Goal: Transaction & Acquisition: Purchase product/service

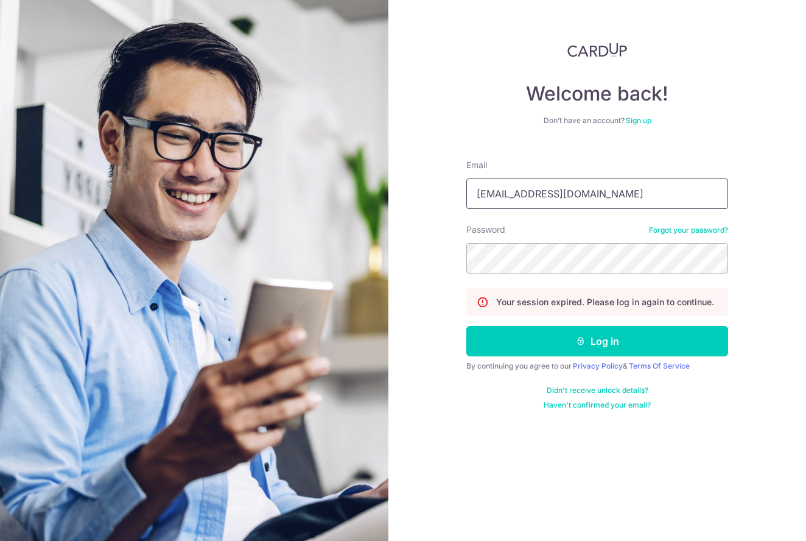
type input "gloriacai.peishan@gmail.com"
click at [598, 341] on button "Log in" at bounding box center [598, 341] width 262 height 30
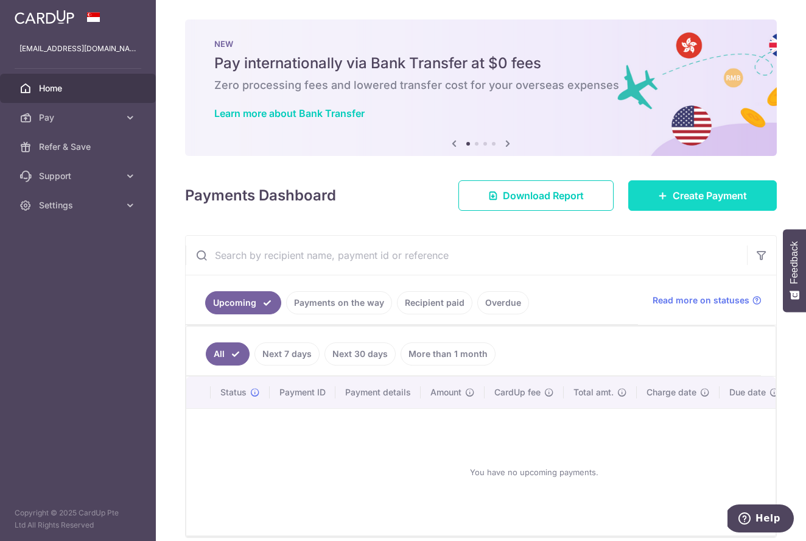
click at [675, 201] on span "Create Payment" at bounding box center [710, 195] width 74 height 15
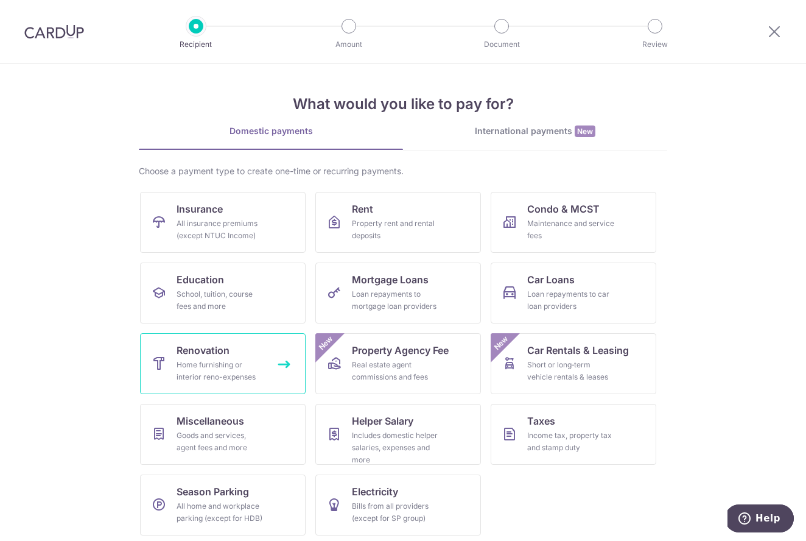
click at [233, 359] on div "Home furnishing or interior reno-expenses" at bounding box center [221, 371] width 88 height 24
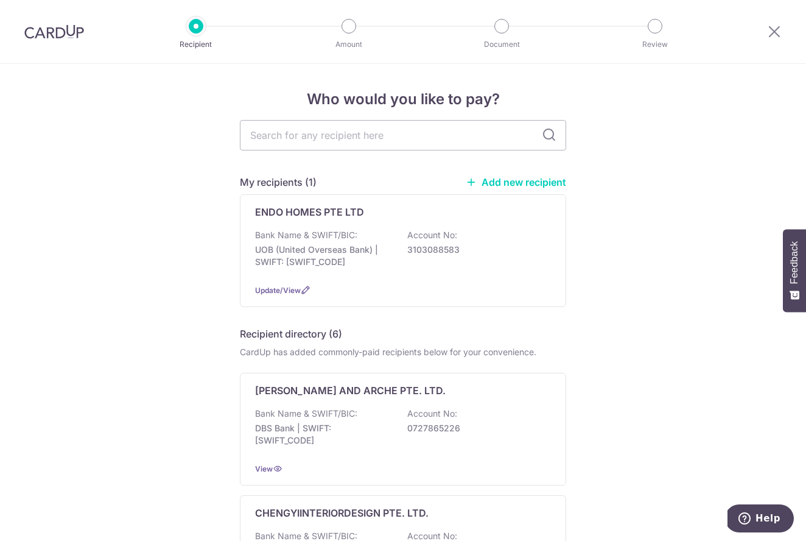
click at [538, 184] on link "Add new recipient" at bounding box center [516, 182] width 101 height 12
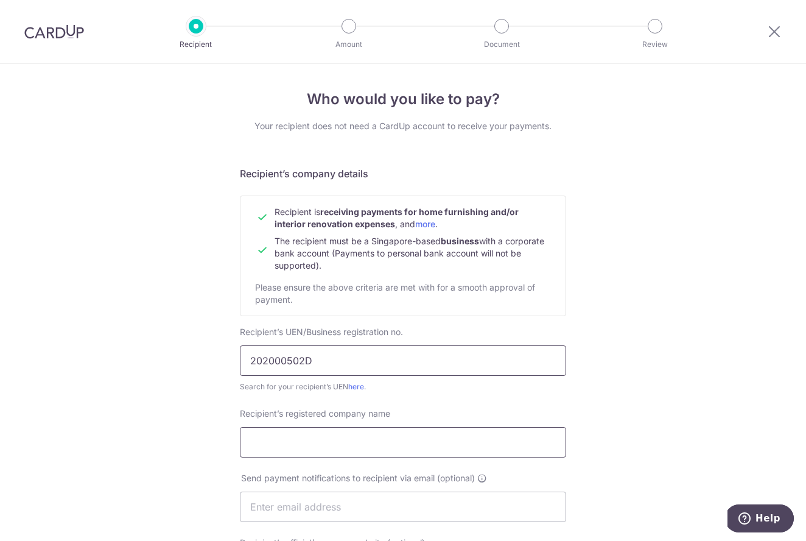
type input "202000502D"
type input "TWP INTERIOR PTE LTD"
click at [623, 441] on div "Who would you like to pay? Your recipient does not need a CardUp account to rec…" at bounding box center [403, 522] width 806 height 916
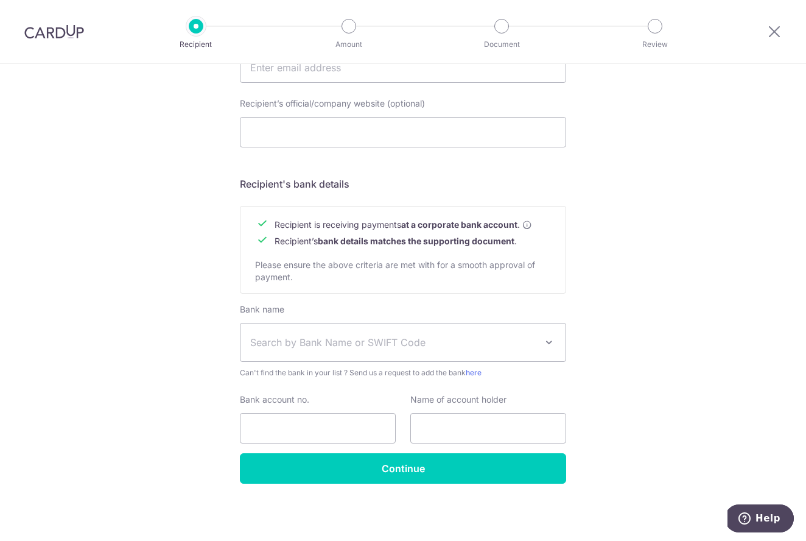
scroll to position [439, 0]
click at [479, 327] on span "Search by Bank Name or SWIFT Code" at bounding box center [403, 342] width 325 height 38
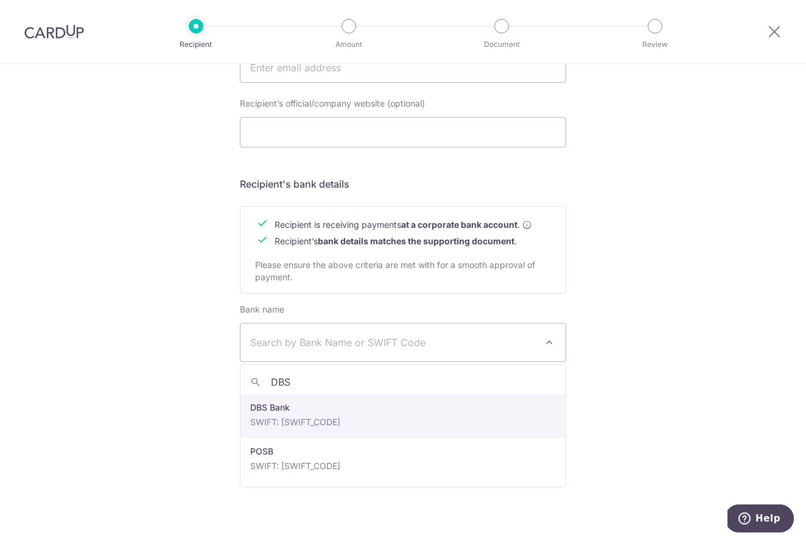
type input "DBS"
select select "6"
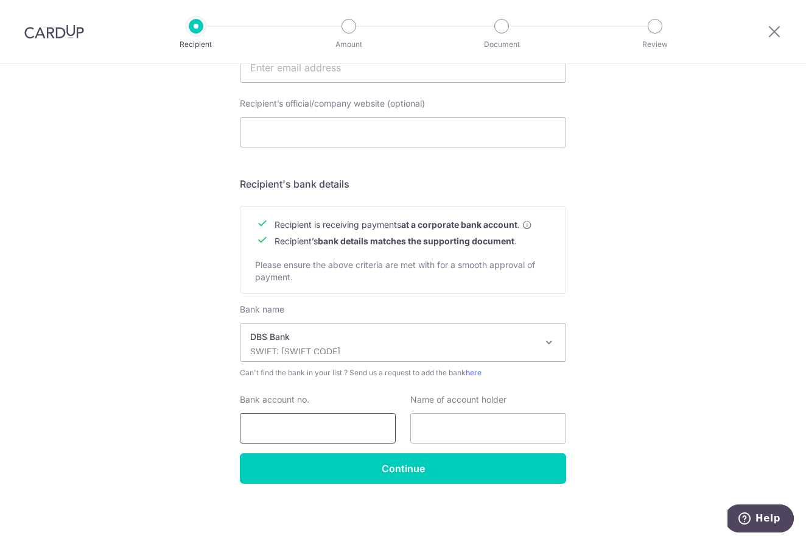
click at [296, 415] on input "Bank account no." at bounding box center [318, 428] width 156 height 30
click at [298, 428] on input "072" at bounding box center [318, 428] width 156 height 30
type input "0"
paste input "72-655533-0"
type input "726555330"
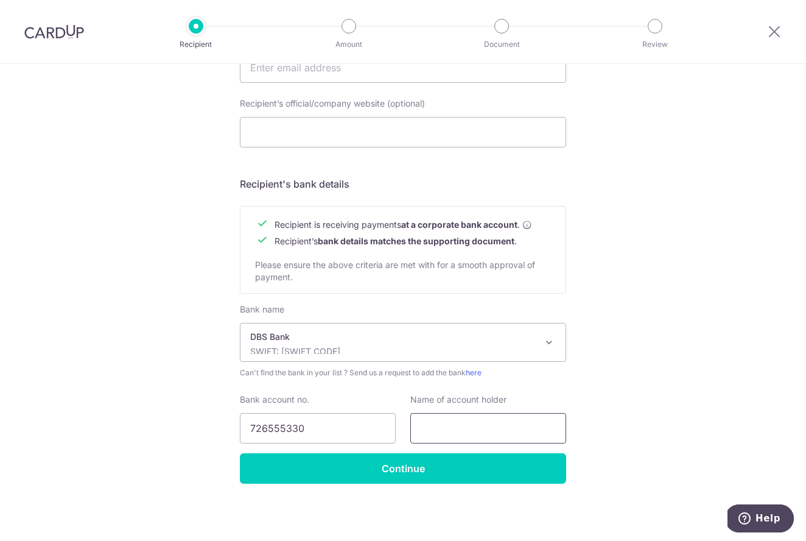
paste input "TWP INTERIOR PTE LTD"
type input "TWP INTERIOR PTE LTD"
click at [637, 395] on div "Who would you like to pay? Your recipient does not need a CardUp account to rec…" at bounding box center [403, 83] width 806 height 916
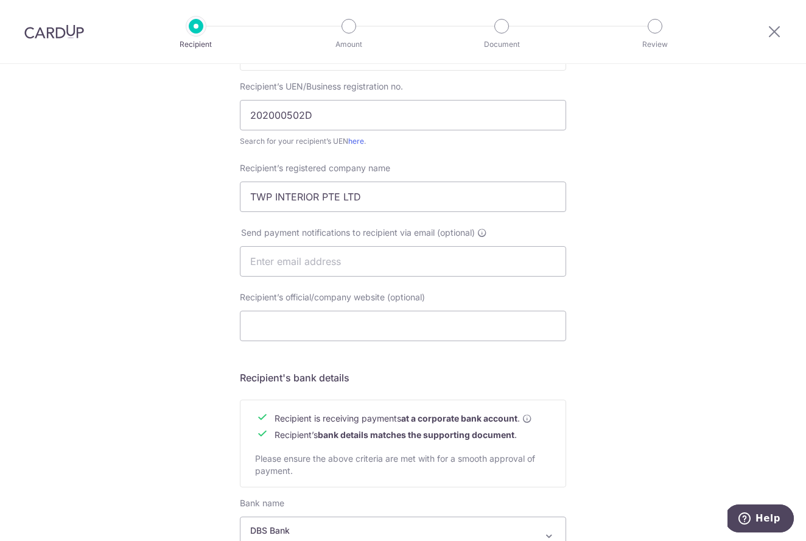
scroll to position [190, 0]
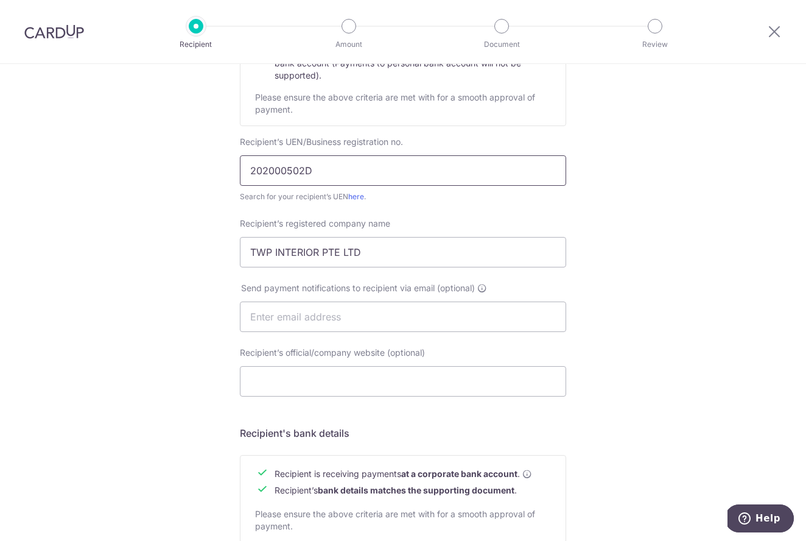
drag, startPoint x: 340, startPoint y: 175, endPoint x: 324, endPoint y: 179, distance: 16.3
click at [324, 179] on input "202000502D" at bounding box center [403, 170] width 326 height 30
drag, startPoint x: 324, startPoint y: 179, endPoint x: 228, endPoint y: 161, distance: 97.4
click at [228, 161] on div "Who would you like to pay? Your recipient does not need a CardUp account to rec…" at bounding box center [403, 332] width 806 height 916
click at [671, 291] on div "Who would you like to pay? Your recipient does not need a CardUp account to rec…" at bounding box center [403, 332] width 806 height 916
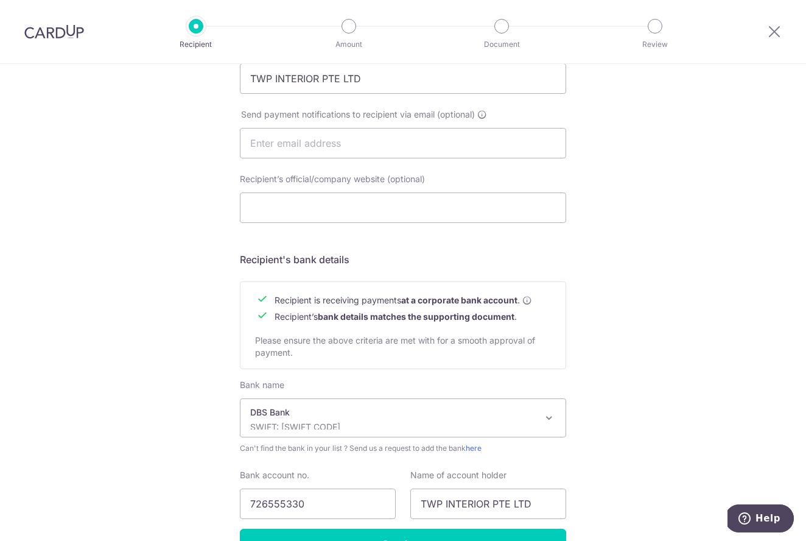
scroll to position [439, 0]
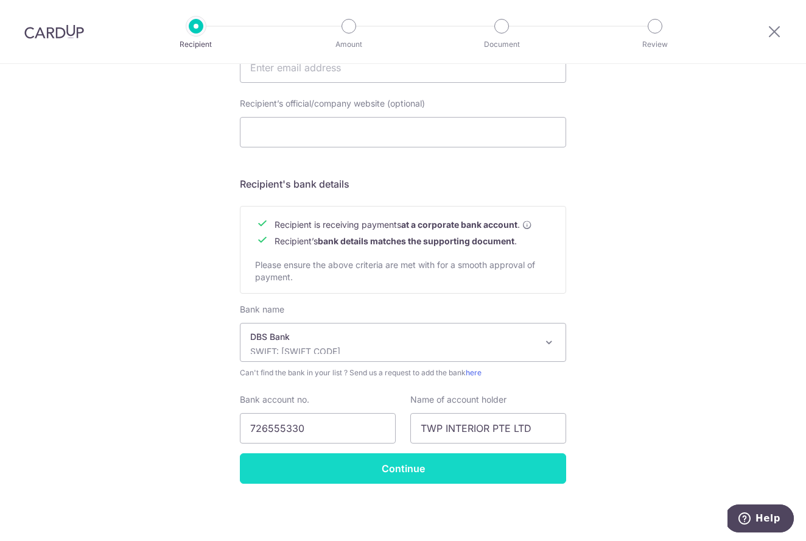
click at [400, 478] on input "Continue" at bounding box center [403, 468] width 326 height 30
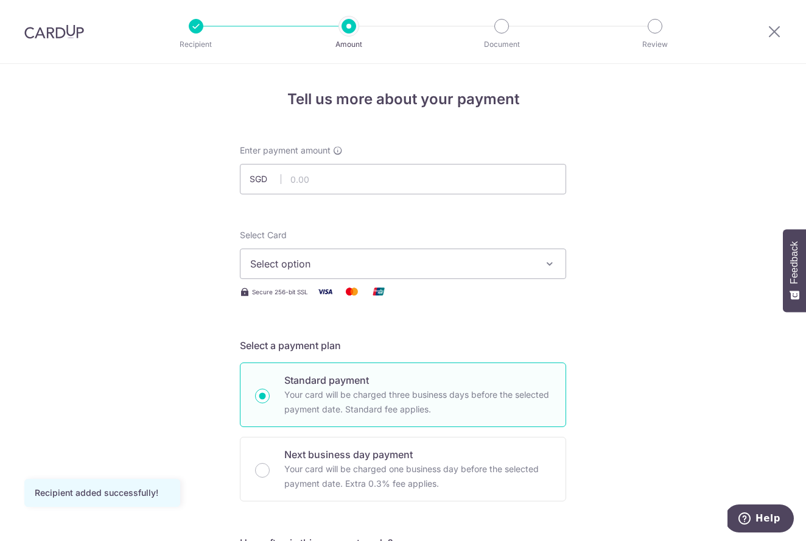
click at [431, 264] on span "Select option" at bounding box center [392, 263] width 284 height 15
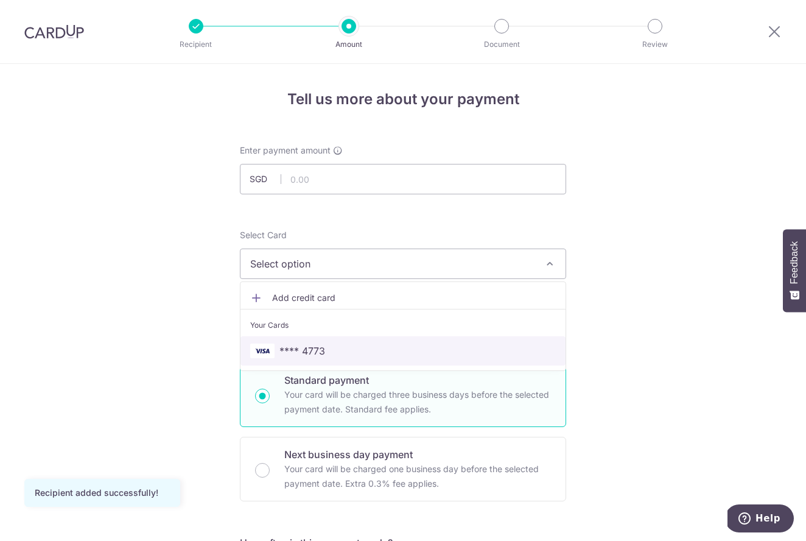
click at [361, 356] on span "**** 4773" at bounding box center [403, 351] width 306 height 15
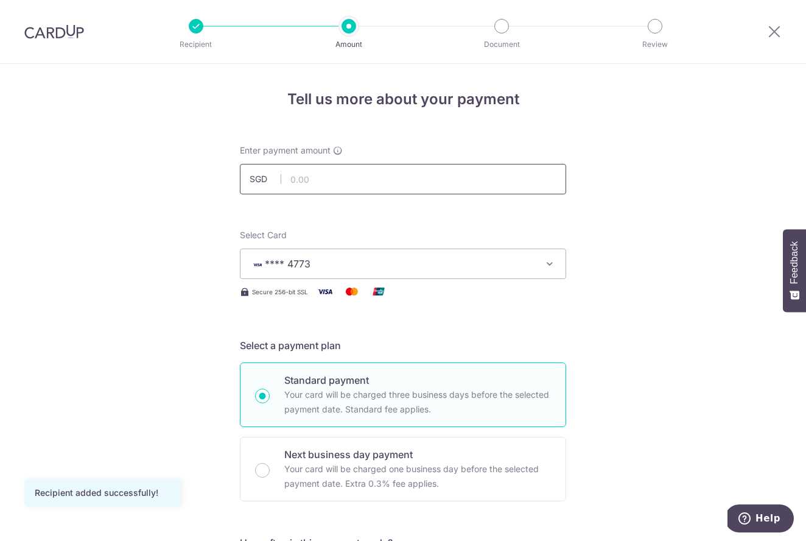
click at [359, 180] on input "text" at bounding box center [403, 179] width 326 height 30
type input "6,080.00"
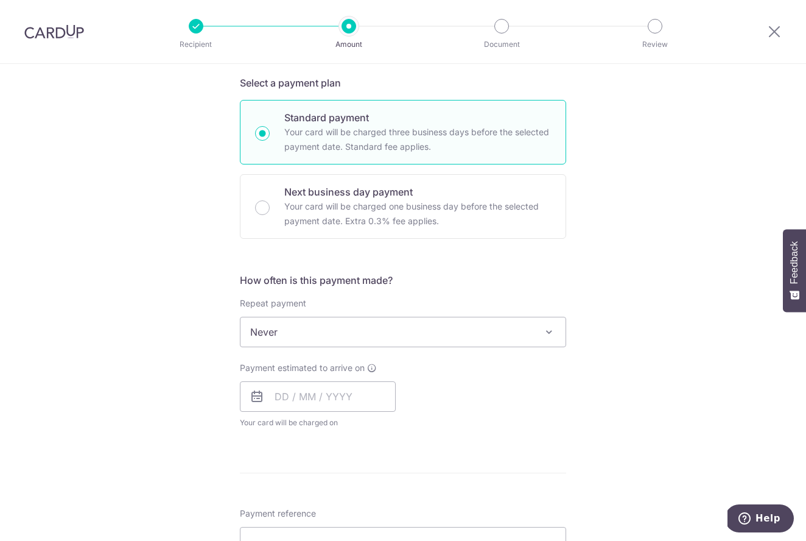
scroll to position [283, 0]
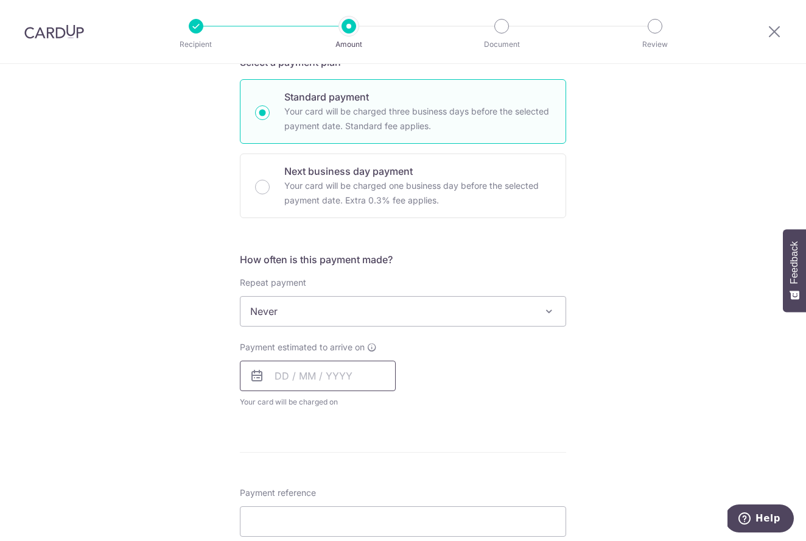
click at [353, 381] on input "text" at bounding box center [318, 376] width 156 height 30
click at [309, 485] on link "7" at bounding box center [313, 486] width 19 height 19
type input "[DATE]"
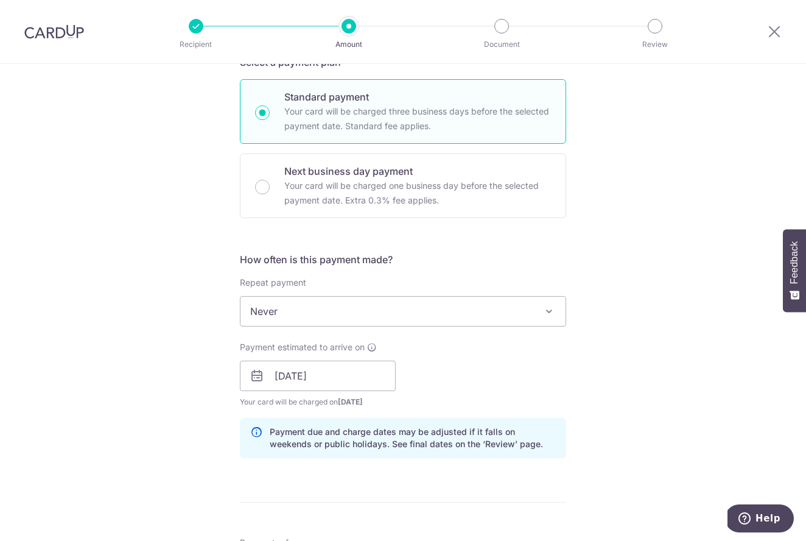
click at [628, 397] on div "Tell us more about your payment Enter payment amount SGD 6,080.00 6080.00 Recip…" at bounding box center [403, 397] width 806 height 1233
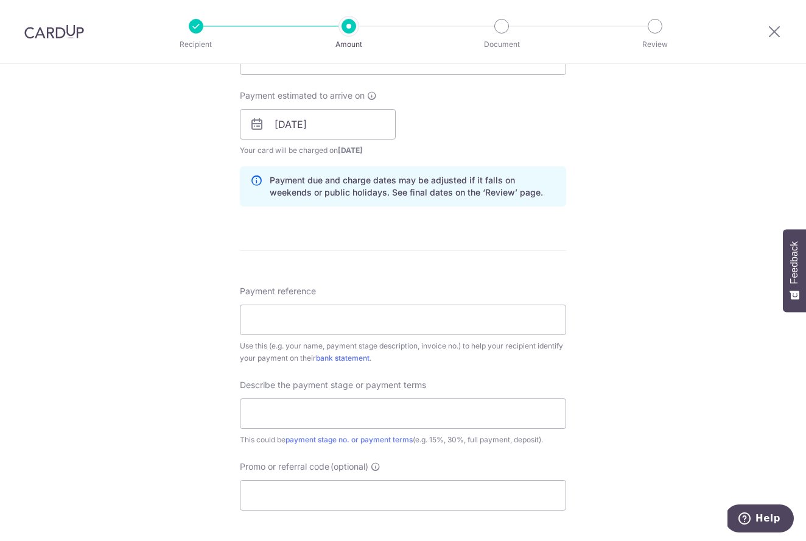
scroll to position [538, 0]
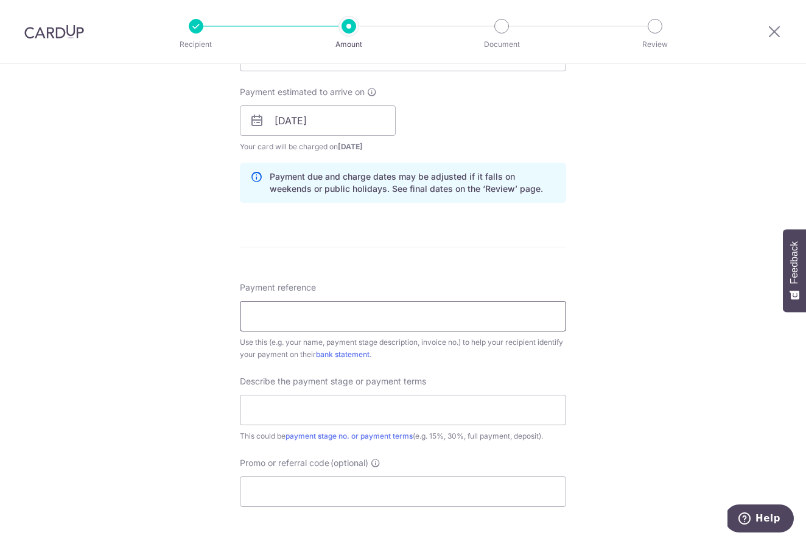
click at [474, 314] on input "Payment reference" at bounding box center [403, 316] width 326 height 30
type input "GLORIA / KAI #31-414"
click at [653, 413] on div "Tell us more about your payment Enter payment amount SGD 6,080.00 6080.00 Recip…" at bounding box center [403, 142] width 806 height 1233
click at [292, 418] on input "text" at bounding box center [403, 410] width 326 height 30
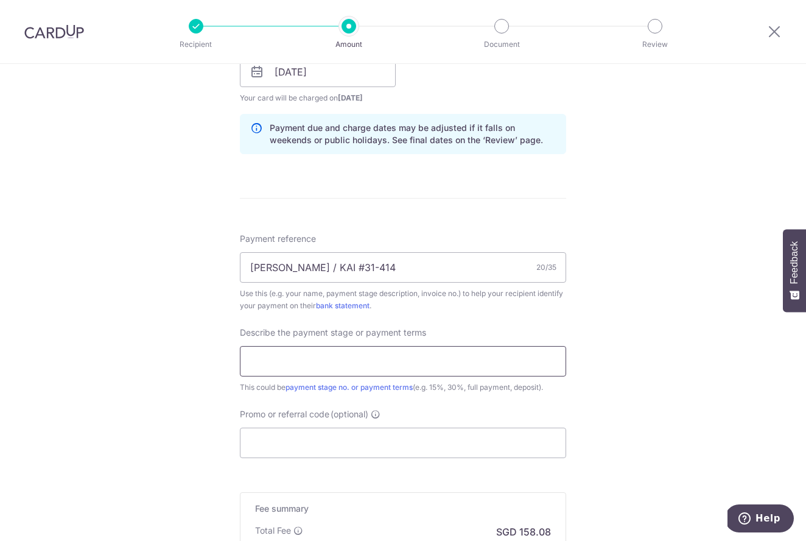
scroll to position [596, 0]
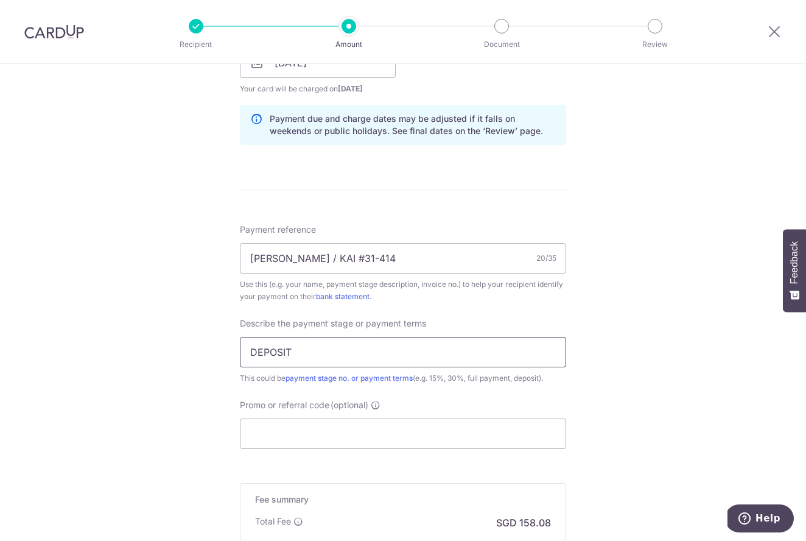
type input "DEPOSIT"
click at [596, 408] on div "Tell us more about your payment Enter payment amount SGD 6,080.00 6080.00 Recip…" at bounding box center [403, 84] width 806 height 1233
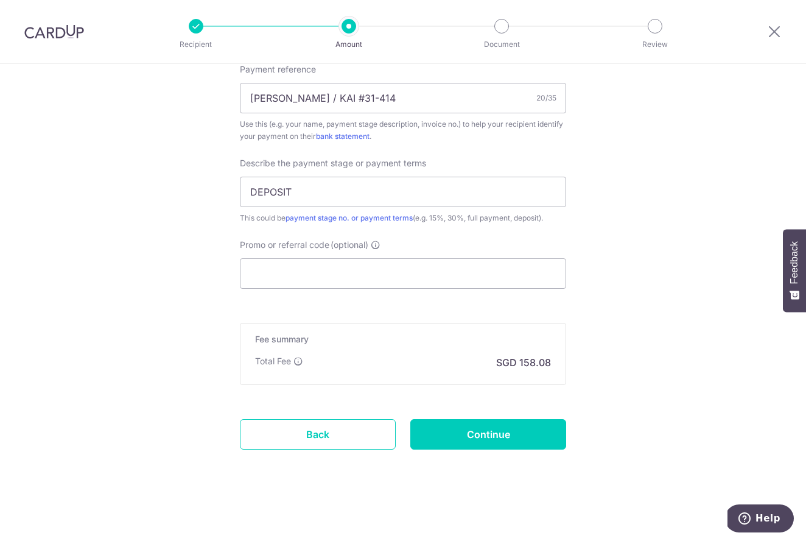
scroll to position [757, 0]
click at [524, 426] on input "Continue" at bounding box center [489, 434] width 156 height 30
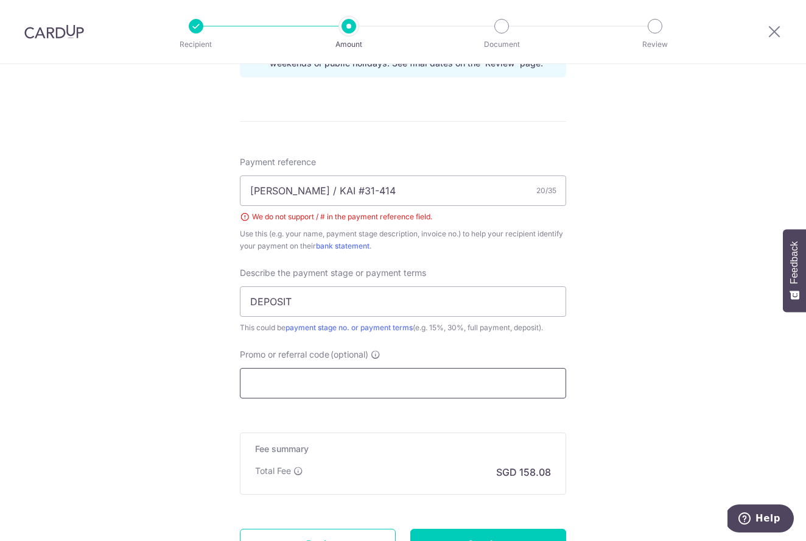
scroll to position [661, 0]
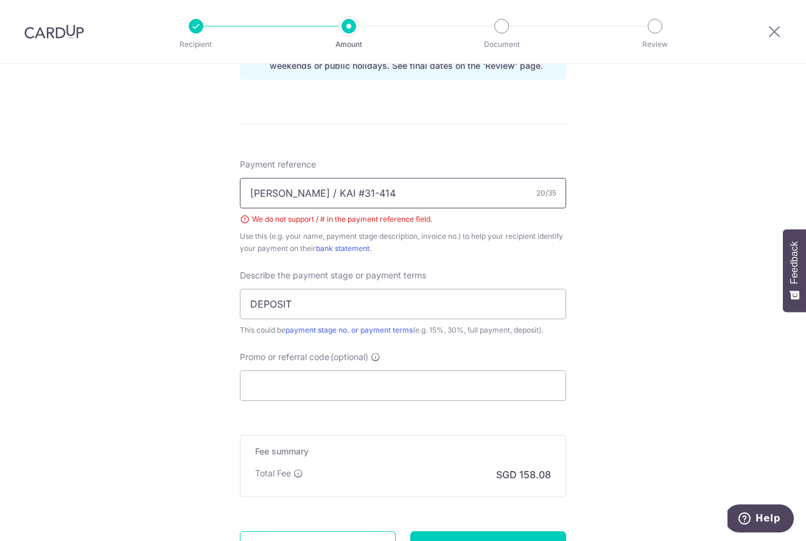
click at [291, 194] on input "[PERSON_NAME] / KAI #31-414" at bounding box center [403, 193] width 326 height 30
click at [678, 333] on div "Tell us more about your payment Enter payment amount SGD 6,080.00 6080.00 Selec…" at bounding box center [403, 27] width 806 height 1250
click at [314, 191] on input "GLORIA KAI" at bounding box center [403, 193] width 326 height 30
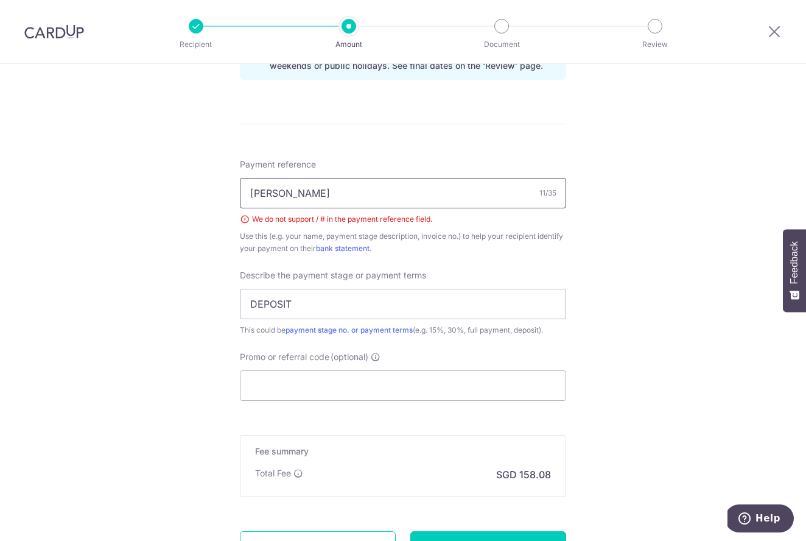
click at [314, 191] on input "GLORIA KAI" at bounding box center [403, 193] width 326 height 30
drag, startPoint x: 312, startPoint y: 191, endPoint x: 100, endPoint y: 207, distance: 212.6
click at [100, 207] on div "Tell us more about your payment Enter payment amount SGD 6,080.00 6080.00 Selec…" at bounding box center [403, 27] width 806 height 1250
type input "G"
type input "[PERSON_NAME]"
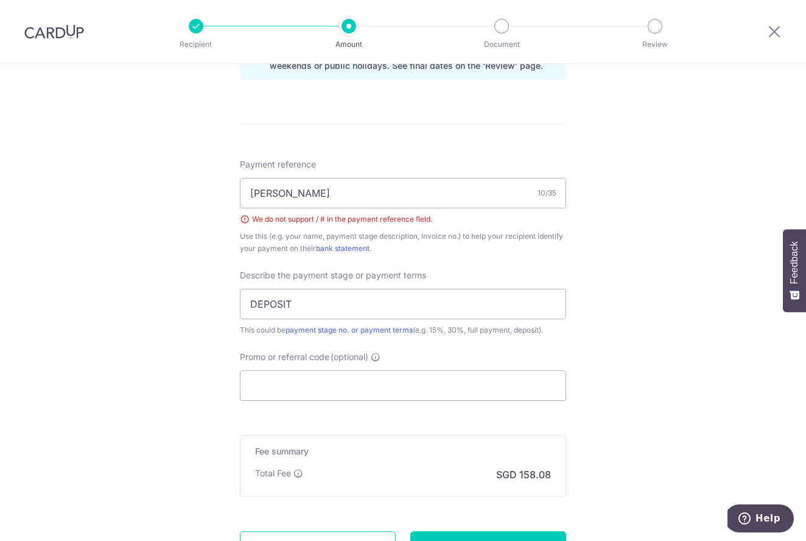
click at [631, 354] on div "Tell us more about your payment Enter payment amount SGD 6,080.00 6080.00 Selec…" at bounding box center [403, 27] width 806 height 1250
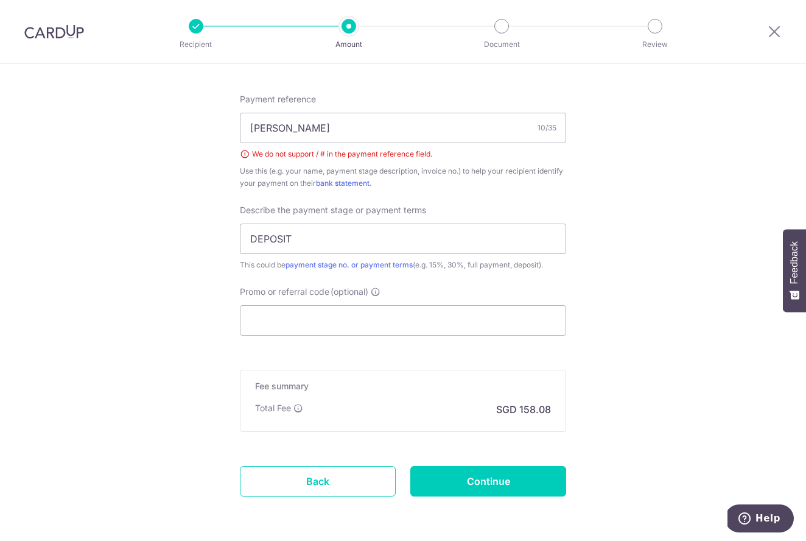
scroll to position [729, 0]
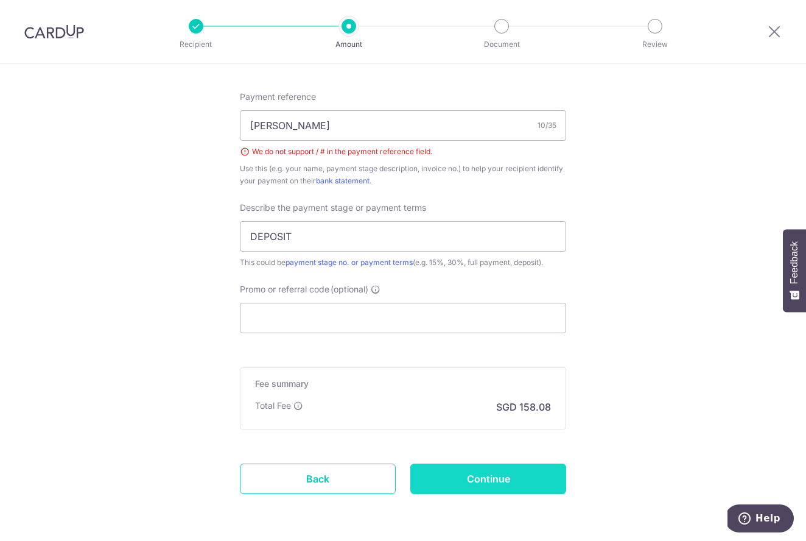
click at [510, 479] on input "Continue" at bounding box center [489, 479] width 156 height 30
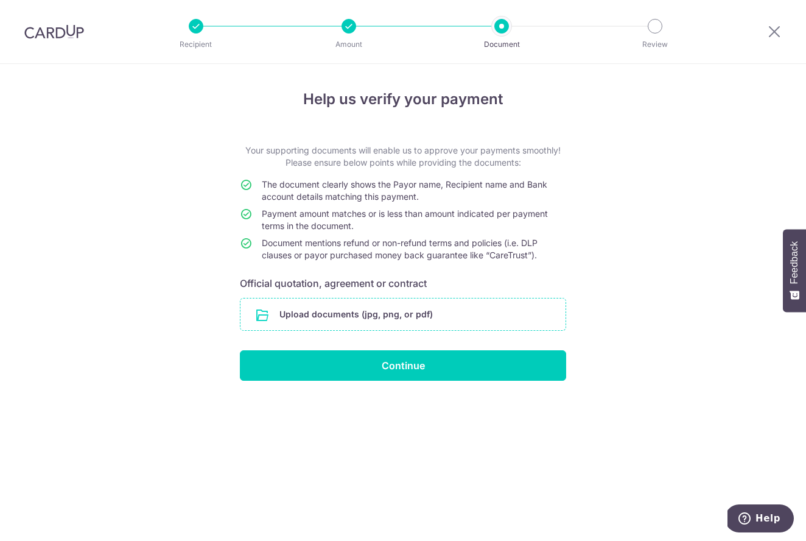
click at [417, 317] on input "file" at bounding box center [403, 314] width 325 height 32
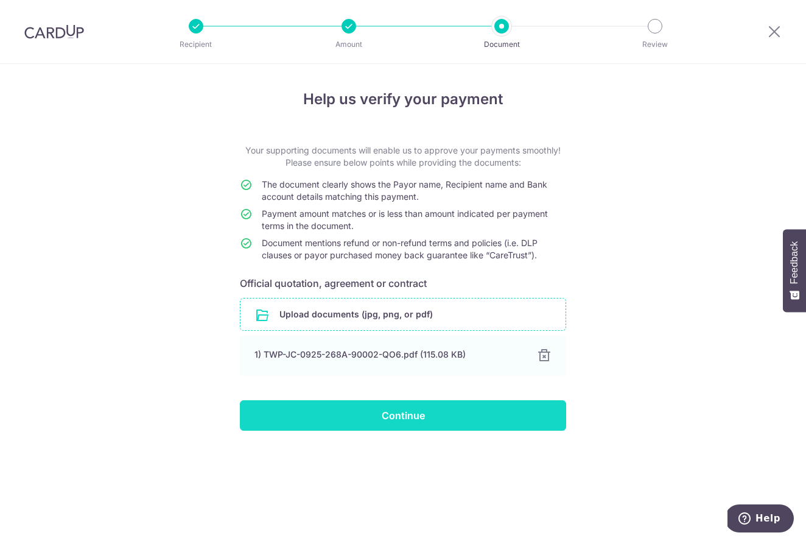
click at [450, 423] on input "Continue" at bounding box center [403, 415] width 326 height 30
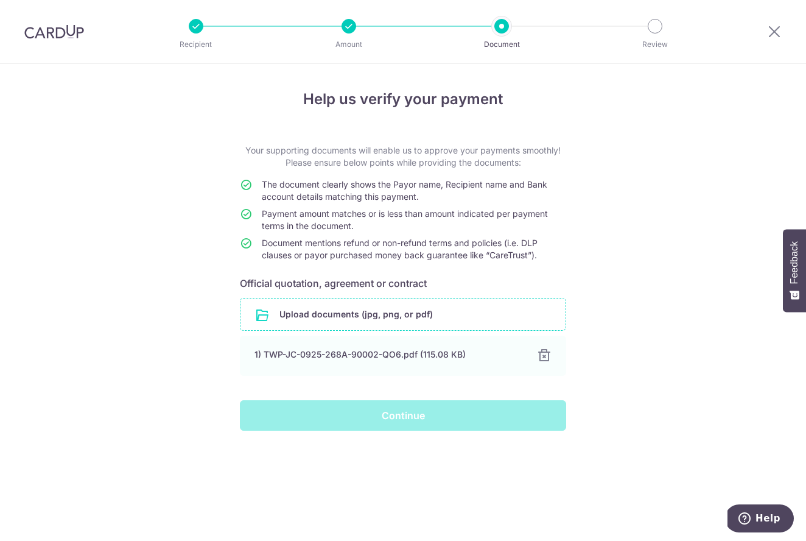
click at [381, 420] on div "Continue" at bounding box center [403, 415] width 341 height 30
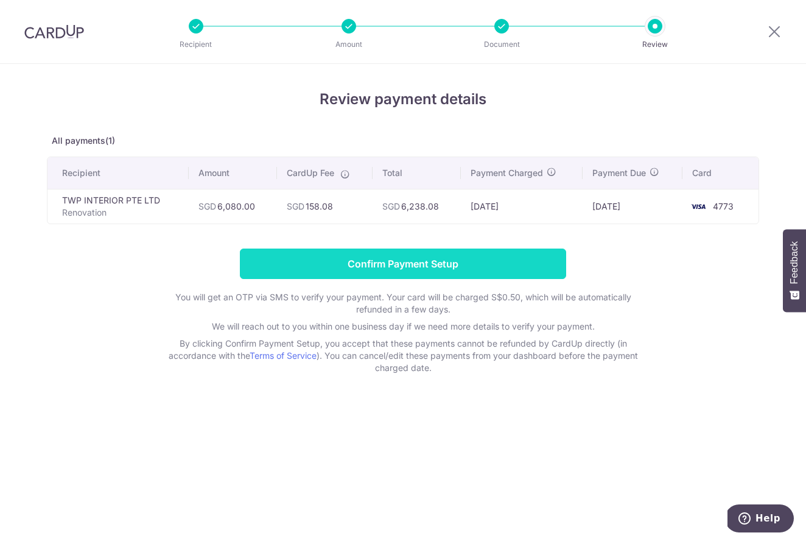
click at [462, 273] on input "Confirm Payment Setup" at bounding box center [403, 264] width 326 height 30
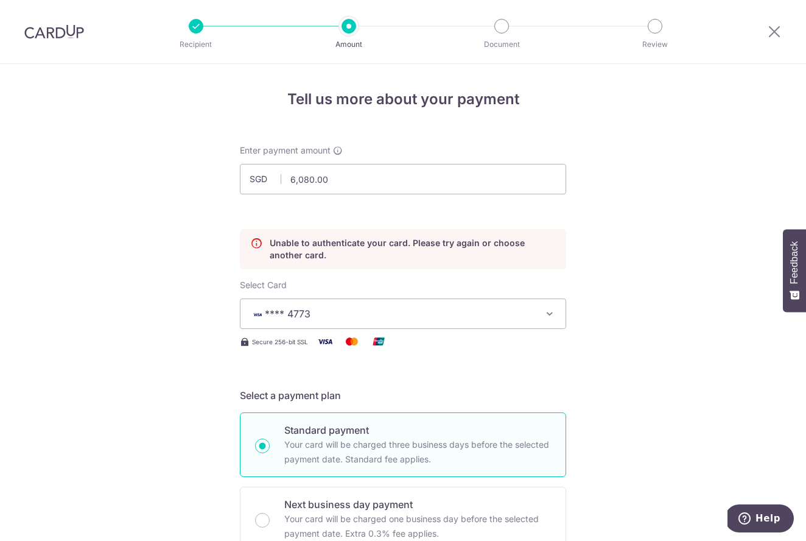
scroll to position [165, 0]
